Goal: Task Accomplishment & Management: Use online tool/utility

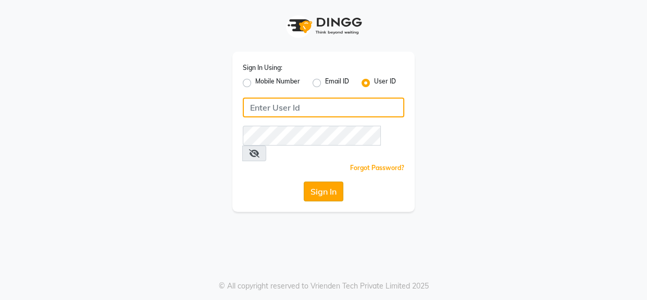
type input "1909makeover"
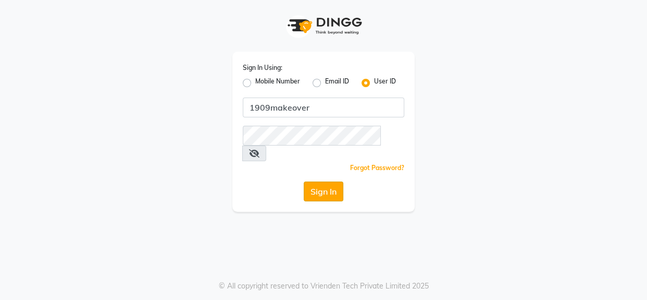
click at [316, 181] on button "Sign In" at bounding box center [324, 191] width 40 height 20
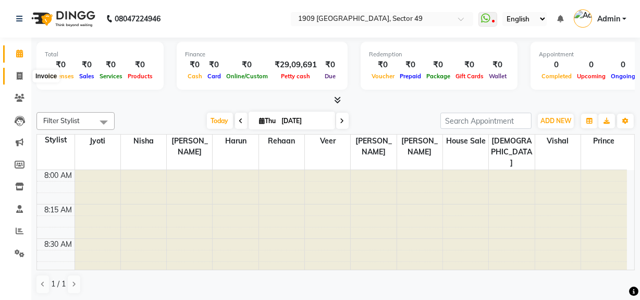
click at [21, 80] on span at bounding box center [19, 76] width 18 height 12
select select "service"
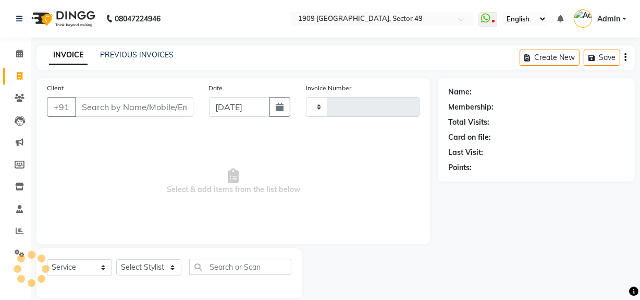
type input "2226"
select select "6923"
